Goal: Entertainment & Leisure: Consume media (video, audio)

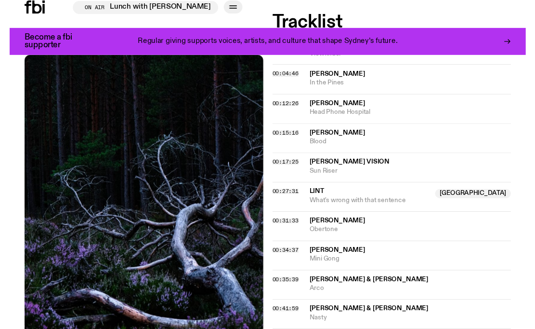
scroll to position [442, 0]
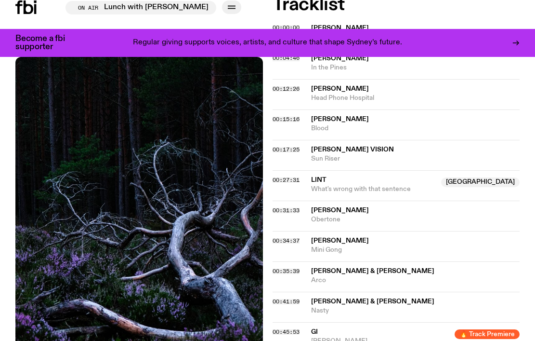
click at [269, 145] on div "Aired on [DATE] 8:00pm Specialist Jazz Experimental Electronic Dub A mixed bag …" at bounding box center [267, 259] width 535 height 1056
click at [276, 146] on span "00:17:25" at bounding box center [286, 150] width 27 height 8
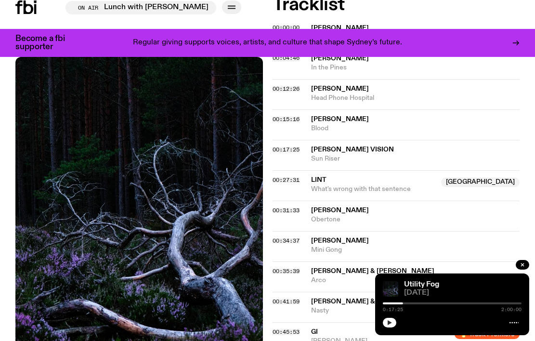
click at [392, 320] on icon "button" at bounding box center [390, 322] width 6 height 6
drag, startPoint x: 308, startPoint y: 175, endPoint x: 324, endPoint y: 172, distance: 16.6
click at [324, 172] on div "00:27:31 Lint NSW What's wrong with that sentence [GEOGRAPHIC_DATA]" at bounding box center [397, 185] width 248 height 30
click at [308, 147] on div "00:17:25" at bounding box center [292, 149] width 39 height 5
drag, startPoint x: 310, startPoint y: 146, endPoint x: 359, endPoint y: 148, distance: 49.2
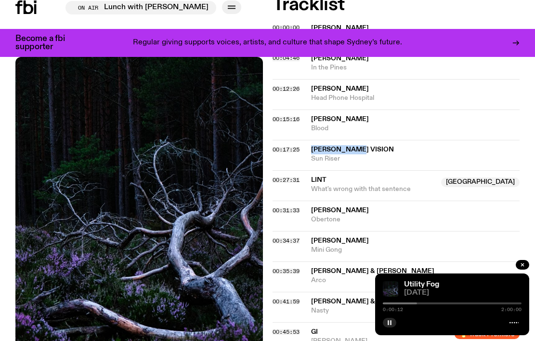
click at [359, 148] on div "00:17:25 [PERSON_NAME] Vision Sun Riser" at bounding box center [397, 155] width 248 height 30
copy div "[PERSON_NAME] Vision"
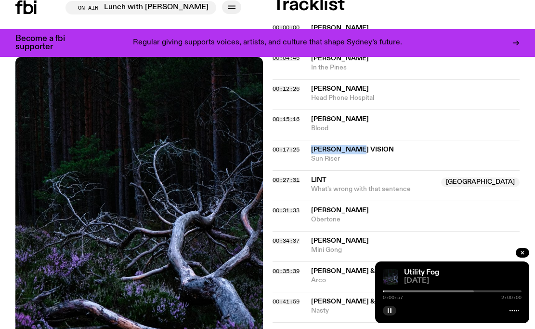
click at [386, 291] on div at bounding box center [404, 291] width 139 height 2
click at [389, 291] on div at bounding box center [413, 291] width 139 height 2
click at [288, 146] on span "00:17:25" at bounding box center [286, 150] width 27 height 8
click at [406, 290] on div at bounding box center [415, 291] width 139 height 2
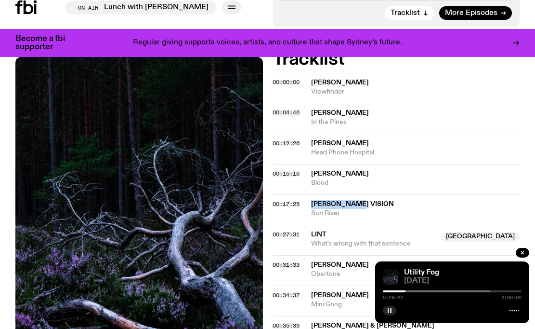
scroll to position [386, 0]
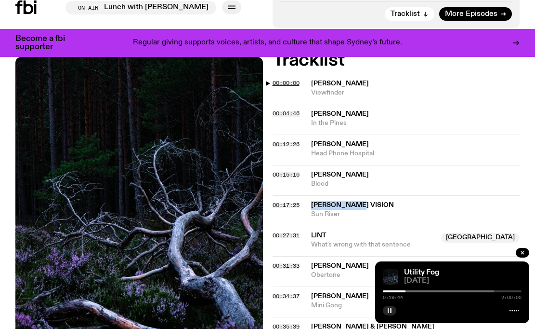
click at [291, 83] on span "00:00:00" at bounding box center [286, 83] width 27 height 8
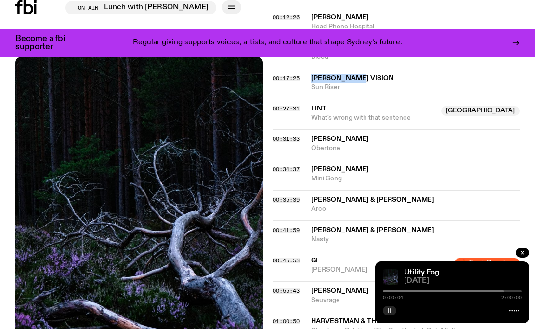
scroll to position [512, 0]
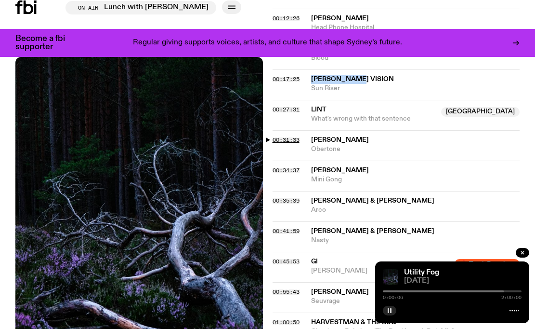
click at [288, 136] on span "00:31:33" at bounding box center [286, 140] width 27 height 8
click at [290, 166] on span "00:34:37" at bounding box center [286, 170] width 27 height 8
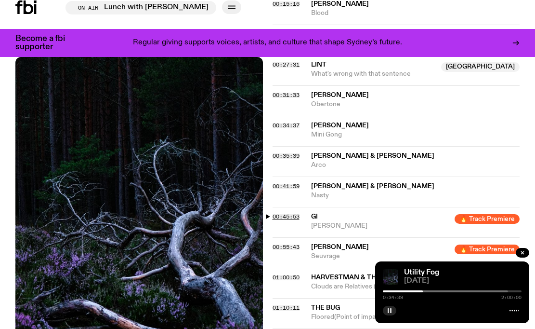
click at [288, 212] on span "00:45:53" at bounding box center [286, 216] width 27 height 8
click at [438, 292] on div at bounding box center [445, 291] width 139 height 2
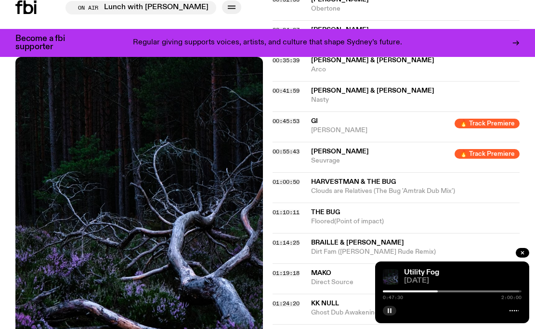
scroll to position [663, 0]
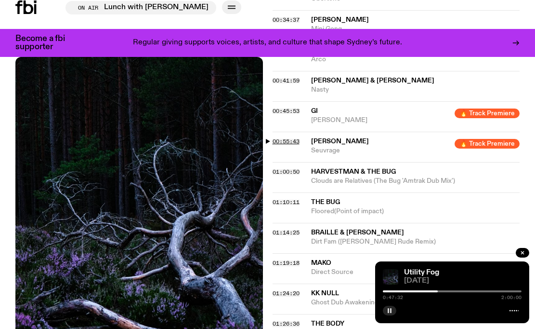
click at [289, 137] on span "00:55:43" at bounding box center [286, 141] width 27 height 8
click at [452, 291] on div at bounding box center [452, 291] width 139 height 2
click at [287, 198] on span "01:10:11" at bounding box center [286, 202] width 27 height 8
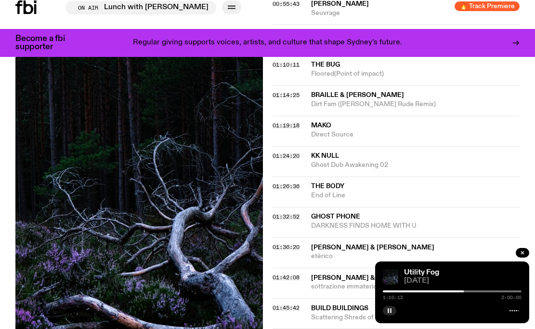
scroll to position [807, 0]
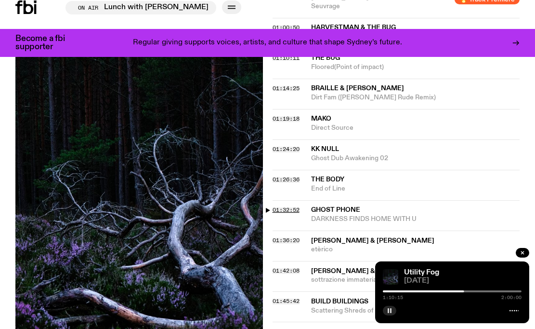
click at [287, 206] on span "01:32:52" at bounding box center [286, 210] width 27 height 8
drag, startPoint x: 361, startPoint y: 194, endPoint x: 313, endPoint y: 197, distance: 47.8
click at [313, 205] on span "Ghost Phone" at bounding box center [415, 209] width 209 height 9
copy span "Ghost Phone"
click at [495, 292] on div at bounding box center [452, 291] width 139 height 2
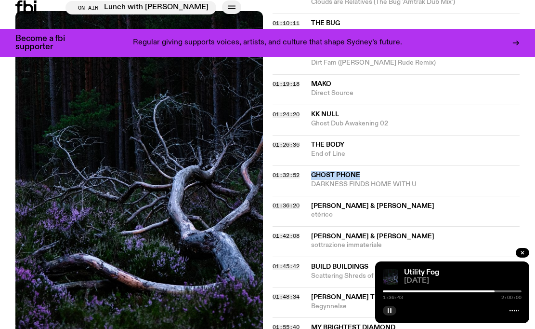
scroll to position [889, 0]
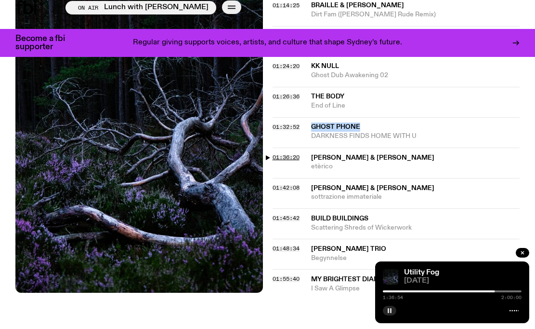
click at [282, 153] on span "01:36:20" at bounding box center [286, 157] width 27 height 8
click at [497, 292] on div at bounding box center [452, 291] width 139 height 2
click at [500, 289] on div "1:38:20 2:00:00" at bounding box center [452, 294] width 139 height 12
click at [500, 290] on div at bounding box center [452, 291] width 139 height 2
click at [505, 291] on div at bounding box center [452, 291] width 139 height 2
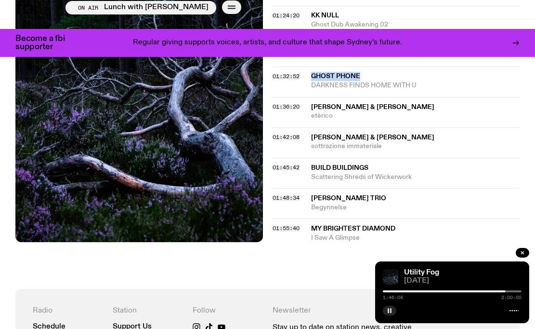
scroll to position [939, 0]
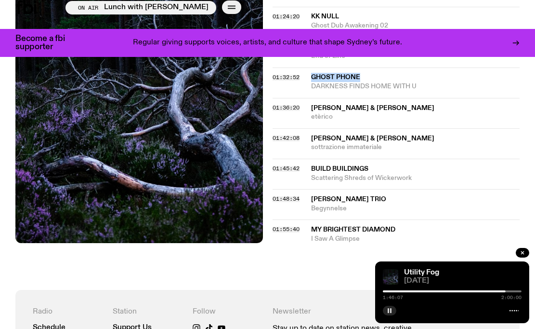
click at [506, 291] on div at bounding box center [452, 291] width 139 height 2
click at [502, 291] on div at bounding box center [437, 291] width 139 height 2
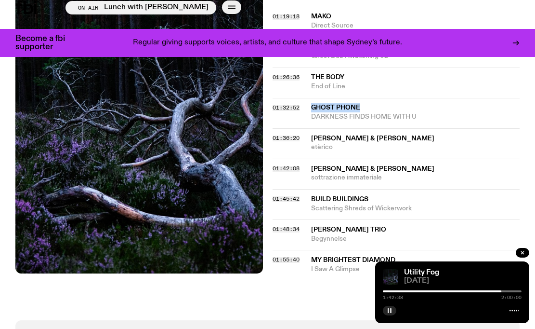
scroll to position [908, 0]
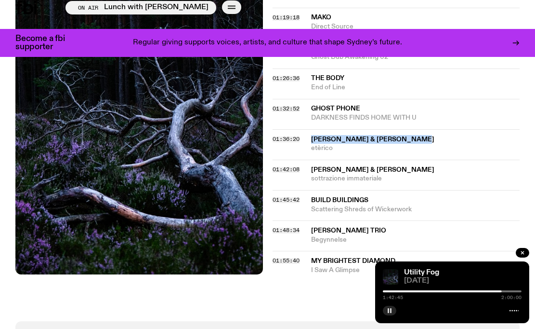
drag, startPoint x: 426, startPoint y: 120, endPoint x: 308, endPoint y: 120, distance: 118.1
click at [308, 129] on div "01:36:20 [PERSON_NAME] & [PERSON_NAME] etèrico" at bounding box center [397, 144] width 248 height 30
copy div "[PERSON_NAME] & [PERSON_NAME]"
click at [336, 144] on span "etèrico" at bounding box center [415, 148] width 209 height 9
click at [325, 144] on span "etèrico" at bounding box center [415, 148] width 209 height 9
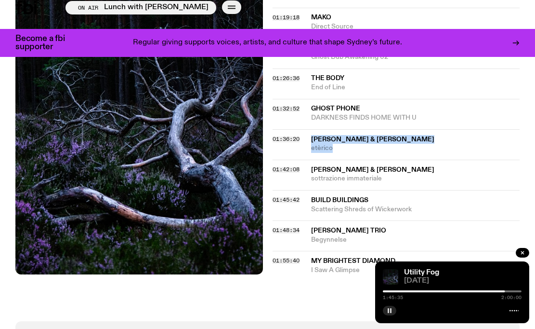
drag, startPoint x: 337, startPoint y: 132, endPoint x: 313, endPoint y: 121, distance: 26.1
click at [313, 135] on div "[PERSON_NAME] & [PERSON_NAME] etèrico" at bounding box center [415, 144] width 209 height 18
copy div "[PERSON_NAME] & [PERSON_NAME] etèrico"
click at [335, 205] on span "Scattering Shreds of Wickerwork" at bounding box center [415, 209] width 209 height 9
click at [391, 311] on rect "button" at bounding box center [390, 310] width 1 height 5
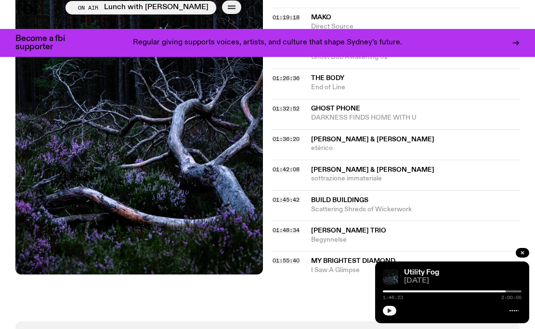
click at [390, 312] on icon "button" at bounding box center [390, 310] width 6 height 6
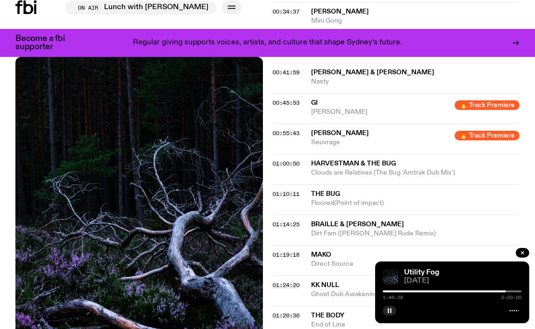
scroll to position [665, 0]
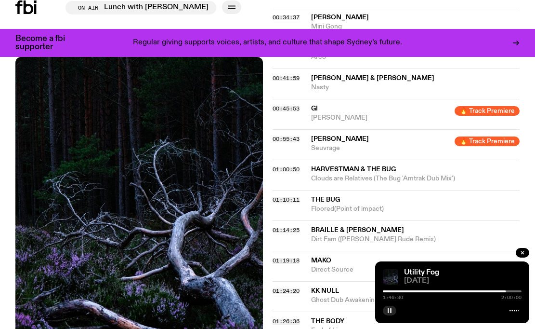
click at [288, 133] on div "00:55:43 [PERSON_NAME] 🔥 Track Premiere Seuvrage 🔥 Track Premiere" at bounding box center [397, 144] width 248 height 30
click at [275, 135] on span "00:55:43" at bounding box center [286, 139] width 27 height 8
click at [449, 292] on div at bounding box center [452, 291] width 139 height 2
click at [450, 290] on div at bounding box center [452, 291] width 139 height 2
click at [451, 290] on div at bounding box center [452, 291] width 139 height 2
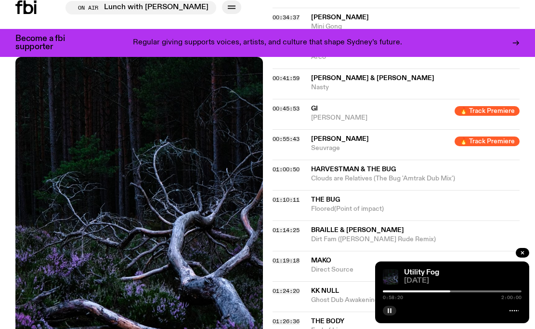
click at [452, 290] on div at bounding box center [452, 291] width 139 height 2
click at [453, 290] on div at bounding box center [452, 291] width 139 height 2
click at [455, 290] on div at bounding box center [452, 291] width 139 height 2
click at [456, 290] on div at bounding box center [452, 291] width 139 height 2
click at [426, 292] on div at bounding box center [387, 291] width 139 height 2
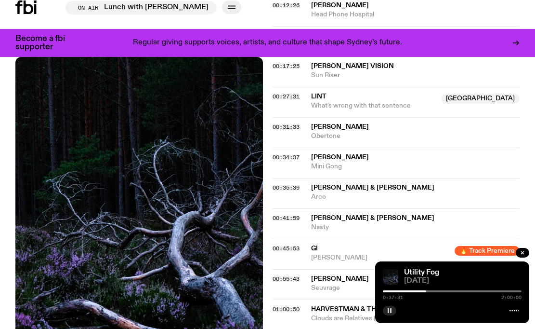
scroll to position [509, 0]
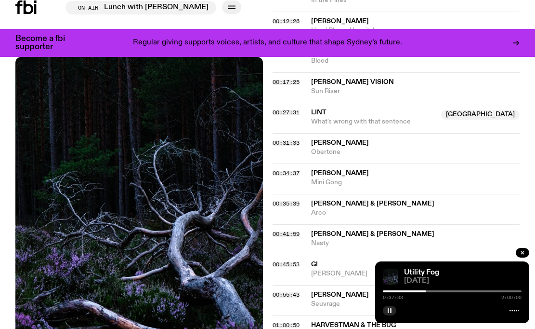
click at [421, 292] on div "0:37:33 2:00:00" at bounding box center [452, 294] width 139 height 12
click at [421, 291] on div at bounding box center [357, 291] width 139 height 2
click at [412, 291] on div at bounding box center [351, 291] width 139 height 2
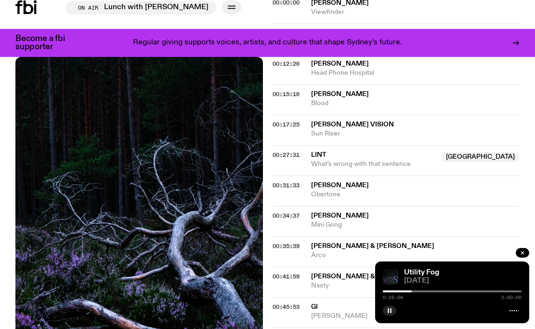
scroll to position [467, 0]
click at [413, 290] on div at bounding box center [452, 291] width 139 height 2
click at [410, 289] on div "0:26:15 2:00:00" at bounding box center [452, 294] width 139 height 12
click at [406, 295] on div "0:26:16 2:00:00" at bounding box center [452, 297] width 139 height 5
click at [406, 291] on div at bounding box center [344, 291] width 139 height 2
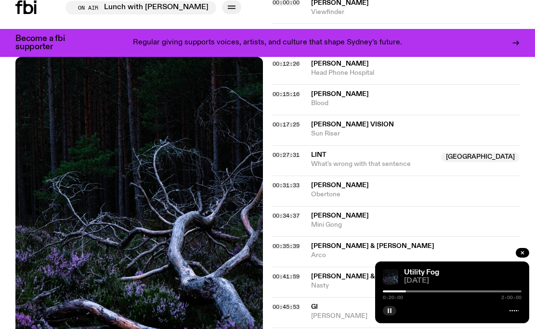
click at [400, 291] on div at bounding box center [336, 291] width 139 height 2
click at [402, 291] on div at bounding box center [452, 291] width 139 height 2
click at [404, 291] on div at bounding box center [452, 291] width 139 height 2
click at [407, 291] on div at bounding box center [452, 291] width 139 height 2
click at [404, 291] on div at bounding box center [337, 291] width 139 height 2
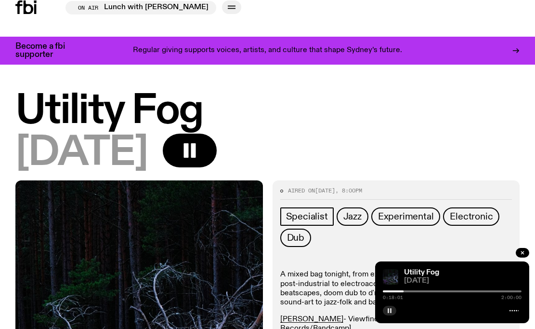
scroll to position [0, 0]
click at [151, 115] on h1 "Utility Fog" at bounding box center [267, 111] width 504 height 39
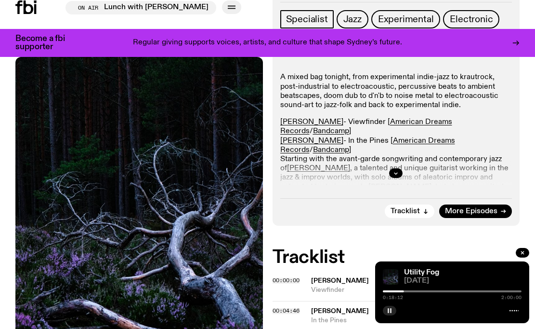
scroll to position [236, 0]
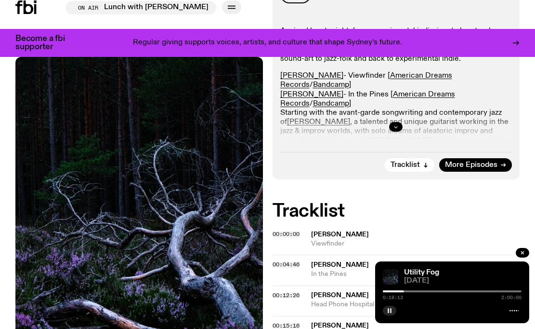
click at [398, 129] on icon "button" at bounding box center [396, 127] width 6 height 6
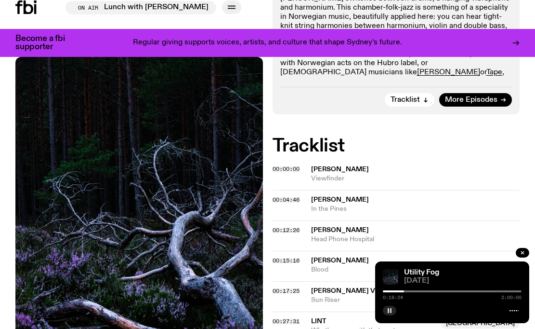
scroll to position [2714, 0]
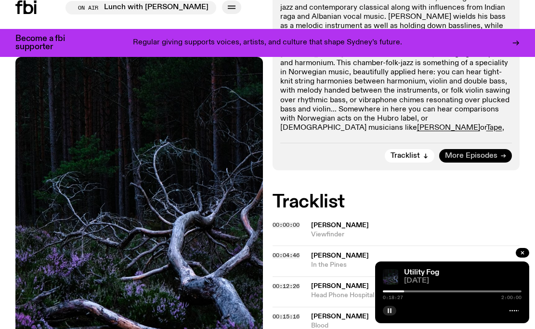
click at [456, 158] on span "More Episodes" at bounding box center [471, 155] width 53 height 7
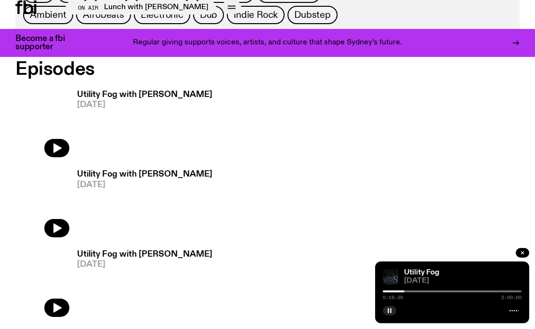
scroll to position [572, 0]
click at [61, 147] on img at bounding box center [42, 122] width 54 height 72
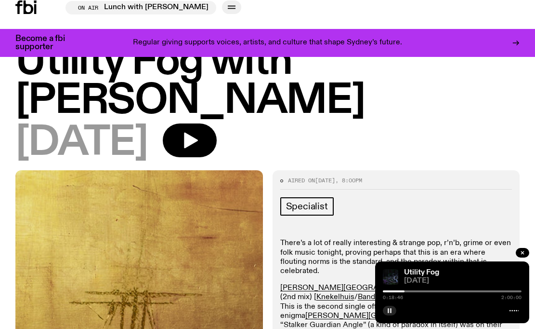
scroll to position [35, 0]
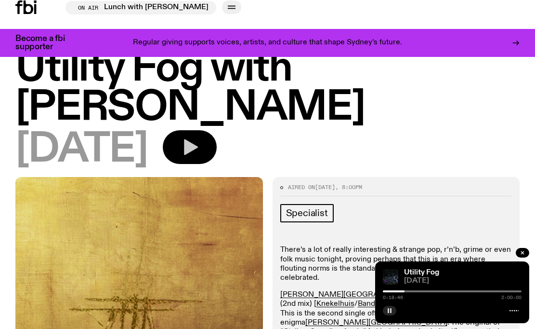
click at [217, 130] on button "button" at bounding box center [190, 147] width 54 height 34
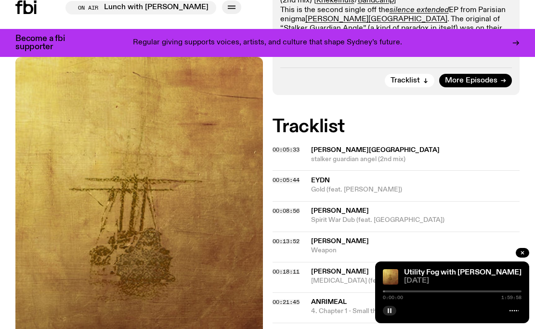
scroll to position [362, 0]
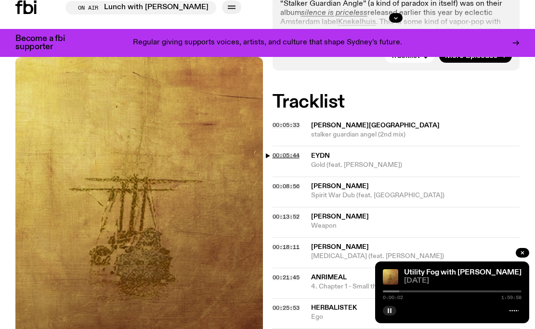
click at [286, 151] on span "00:05:44" at bounding box center [286, 155] width 27 height 8
click at [395, 290] on div at bounding box center [341, 291] width 139 height 2
click at [401, 291] on div at bounding box center [345, 291] width 139 height 2
click at [397, 291] on div at bounding box center [331, 291] width 139 height 2
click at [393, 291] on div at bounding box center [327, 291] width 139 height 2
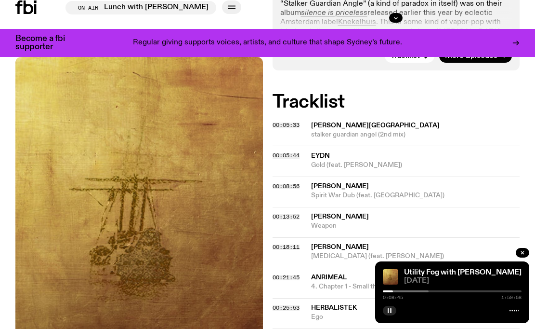
click at [409, 290] on div at bounding box center [359, 291] width 139 height 2
click at [416, 291] on div at bounding box center [362, 291] width 139 height 2
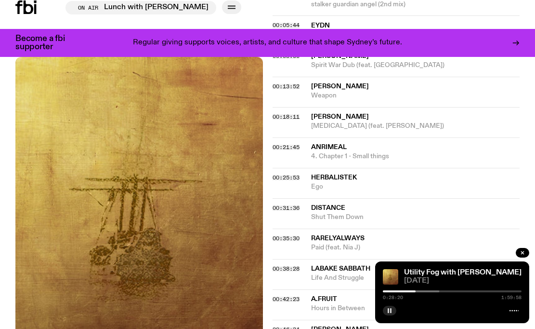
scroll to position [494, 0]
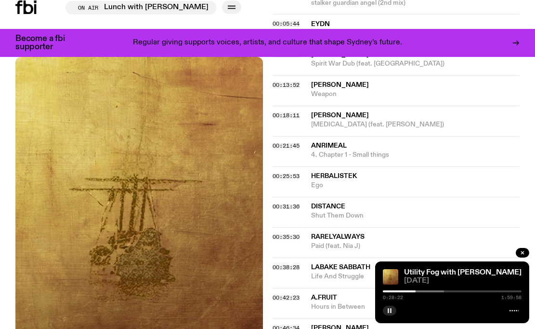
click at [418, 291] on div at bounding box center [374, 291] width 139 height 2
click at [422, 292] on div "0:29:59 1:59:58" at bounding box center [452, 294] width 139 height 12
click at [420, 291] on div at bounding box center [382, 291] width 139 height 2
click at [426, 291] on div at bounding box center [388, 291] width 139 height 2
click at [432, 291] on div at bounding box center [394, 291] width 139 height 2
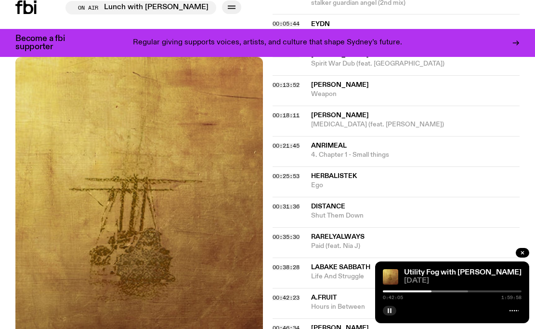
click at [437, 289] on div "0:42:05 1:59:58" at bounding box center [452, 294] width 139 height 12
click at [438, 291] on div at bounding box center [402, 291] width 139 height 2
click at [445, 291] on div at bounding box center [407, 291] width 139 height 2
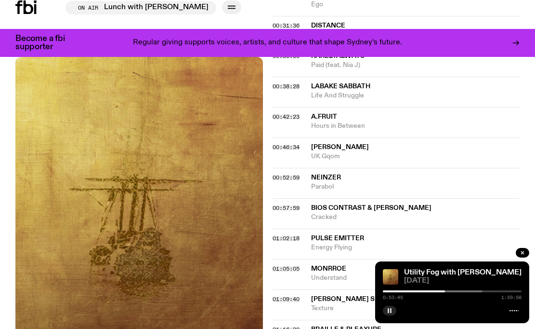
scroll to position [673, 0]
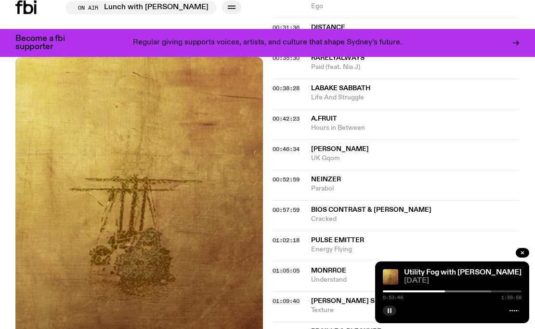
click at [451, 290] on div at bounding box center [422, 291] width 139 height 2
click at [458, 290] on div at bounding box center [427, 291] width 139 height 2
click at [462, 292] on div "1:05:01 1:59:58" at bounding box center [452, 294] width 139 height 12
click at [461, 290] on div at bounding box center [440, 291] width 139 height 2
click at [471, 292] on div "1:07:29 1:59:58" at bounding box center [452, 294] width 139 height 12
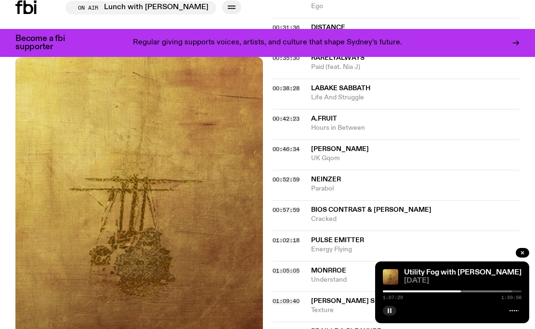
click at [467, 291] on div at bounding box center [442, 291] width 139 height 2
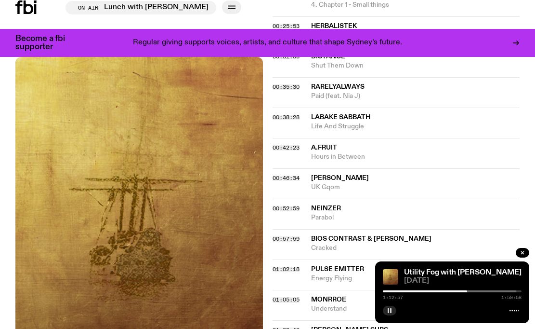
scroll to position [643, 0]
click at [474, 292] on div at bounding box center [449, 291] width 139 height 2
click at [477, 292] on div at bounding box center [451, 291] width 139 height 2
click at [488, 290] on div "1:21:46 1:59:58" at bounding box center [452, 294] width 139 height 12
click at [488, 291] on div at bounding box center [452, 291] width 139 height 2
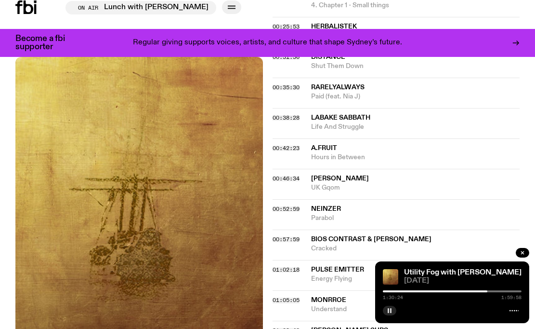
click at [493, 291] on div at bounding box center [452, 291] width 139 height 2
click at [500, 292] on div "1:35:24 1:59:58" at bounding box center [452, 294] width 139 height 12
click at [501, 291] on div at bounding box center [452, 291] width 139 height 2
click at [508, 291] on div at bounding box center [452, 291] width 139 height 2
click at [514, 290] on div at bounding box center [452, 291] width 139 height 2
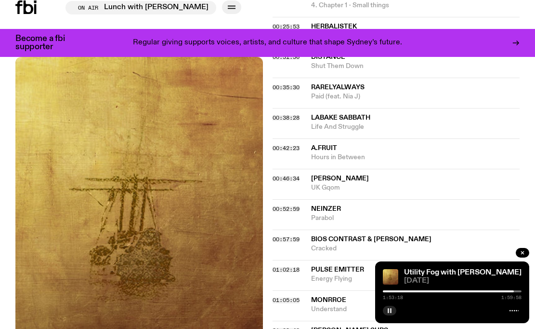
click at [488, 290] on div at bounding box center [444, 291] width 139 height 2
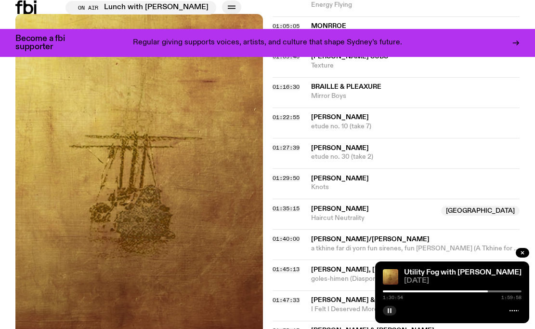
scroll to position [916, 0]
click at [485, 290] on div at bounding box center [418, 291] width 139 height 2
click at [323, 183] on span "Knots" at bounding box center [415, 187] width 209 height 9
click at [389, 310] on rect "button" at bounding box center [388, 310] width 1 height 5
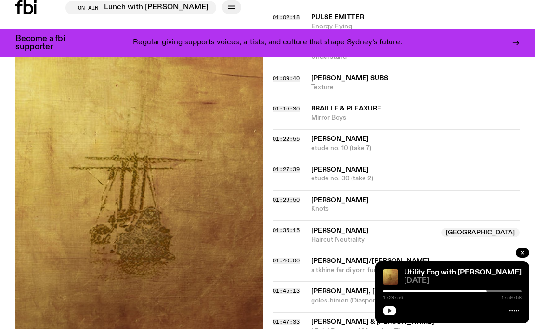
scroll to position [892, 0]
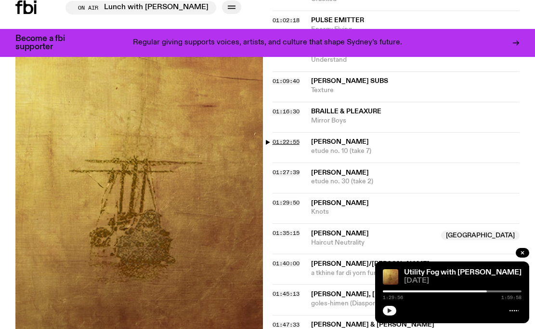
click at [287, 138] on span "01:22:55" at bounding box center [286, 142] width 27 height 8
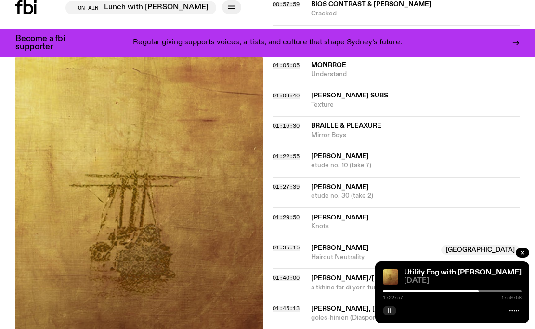
scroll to position [874, 0]
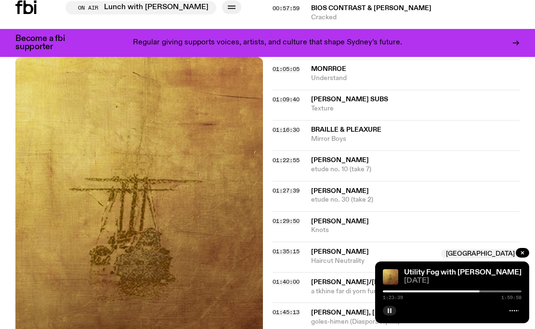
click at [389, 309] on rect "button" at bounding box center [388, 310] width 1 height 5
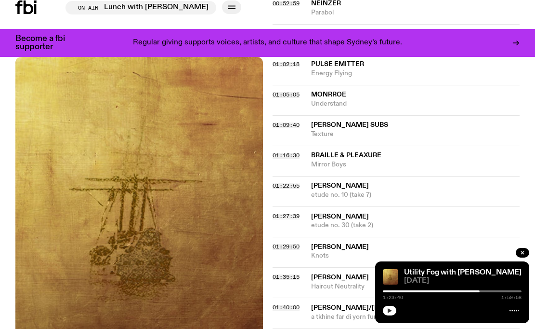
scroll to position [847, 0]
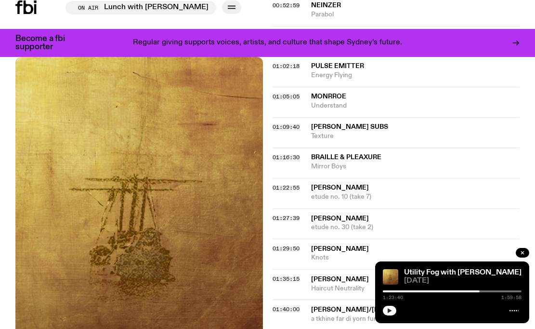
click at [373, 154] on span "Braille & Pleaxure" at bounding box center [346, 157] width 70 height 7
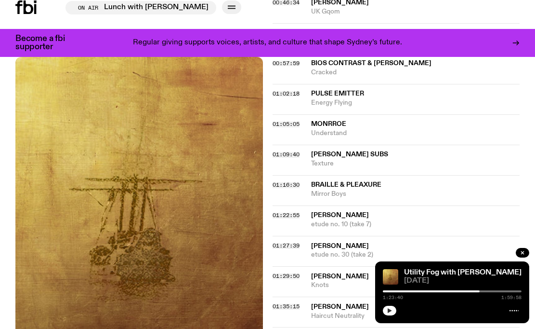
scroll to position [815, 0]
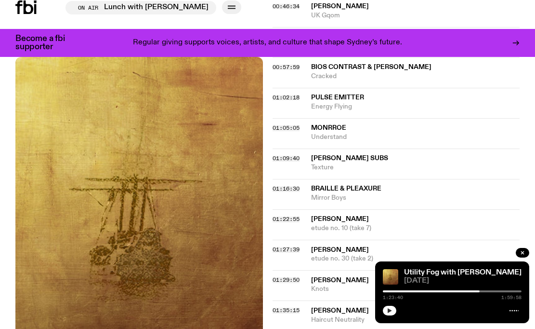
click at [475, 291] on div at bounding box center [410, 291] width 139 height 2
click at [394, 310] on button "button" at bounding box center [389, 310] width 13 height 10
click at [468, 291] on div at bounding box center [405, 291] width 139 height 2
click at [464, 291] on div at bounding box center [399, 291] width 139 height 2
click at [458, 291] on div at bounding box center [394, 291] width 139 height 2
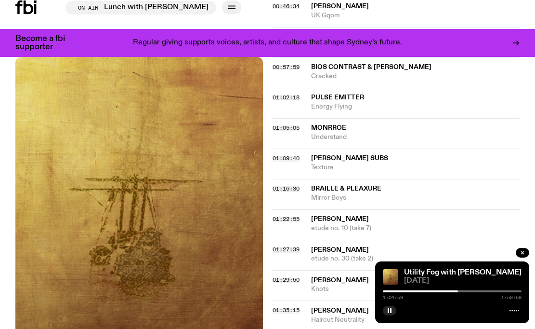
click at [454, 290] on div at bounding box center [388, 291] width 139 height 2
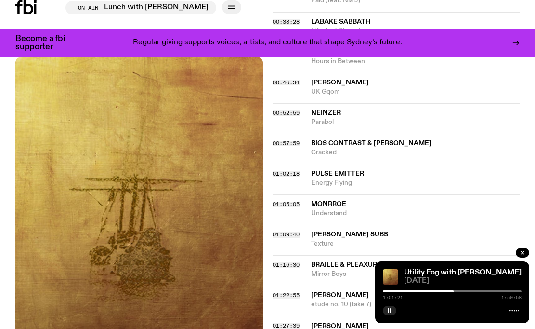
scroll to position [738, 0]
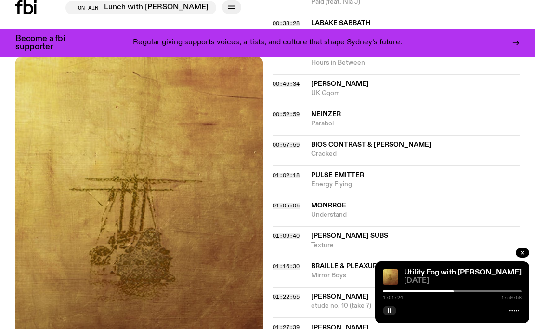
click at [332, 141] on span "Bios Contrast & [PERSON_NAME]" at bounding box center [371, 144] width 120 height 7
click at [393, 310] on button "button" at bounding box center [389, 310] width 13 height 10
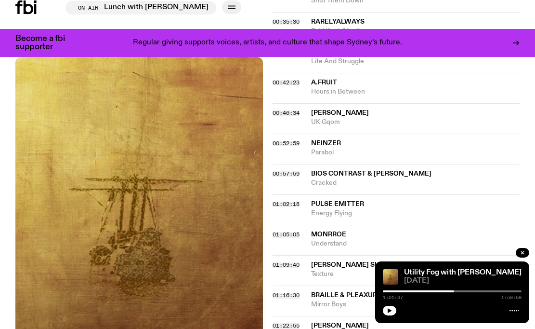
scroll to position [686, 0]
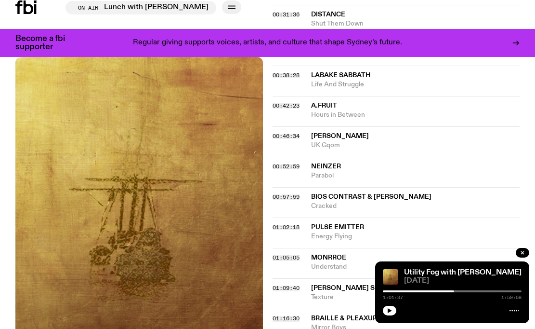
click at [288, 187] on div "00:52:59 Neinzer Parabol" at bounding box center [397, 202] width 248 height 30
click at [288, 162] on span "00:52:59" at bounding box center [286, 166] width 27 height 8
click at [442, 291] on div at bounding box center [374, 291] width 139 height 2
click at [439, 291] on div at bounding box center [372, 291] width 139 height 2
click at [436, 291] on div at bounding box center [369, 291] width 139 height 2
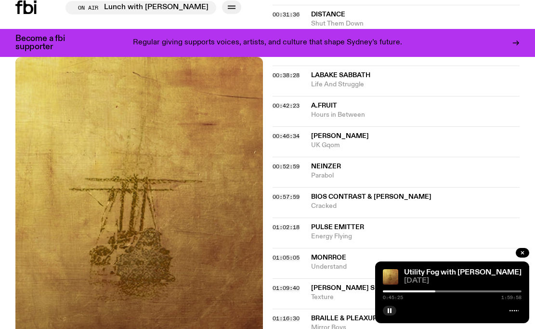
click at [426, 289] on div "0:45:25 1:59:58" at bounding box center [452, 294] width 139 height 12
click at [420, 291] on div at bounding box center [366, 291] width 139 height 2
click at [428, 292] on div "0:32:07 1:59:58" at bounding box center [452, 294] width 139 height 12
click at [427, 292] on div "0:32:08 1:59:58" at bounding box center [452, 294] width 139 height 12
click at [422, 292] on div "0:32:08 1:59:58" at bounding box center [452, 294] width 139 height 12
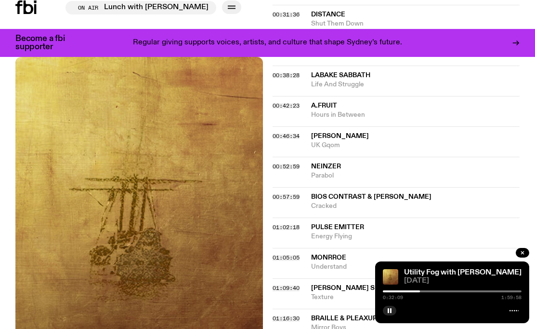
click at [422, 292] on div at bounding box center [452, 291] width 139 height 2
